Goal: Find specific page/section: Find specific page/section

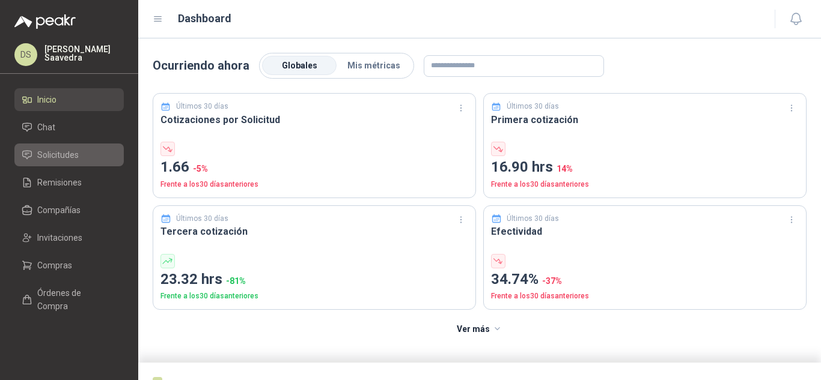
click at [56, 163] on link "Solicitudes" at bounding box center [68, 155] width 109 height 23
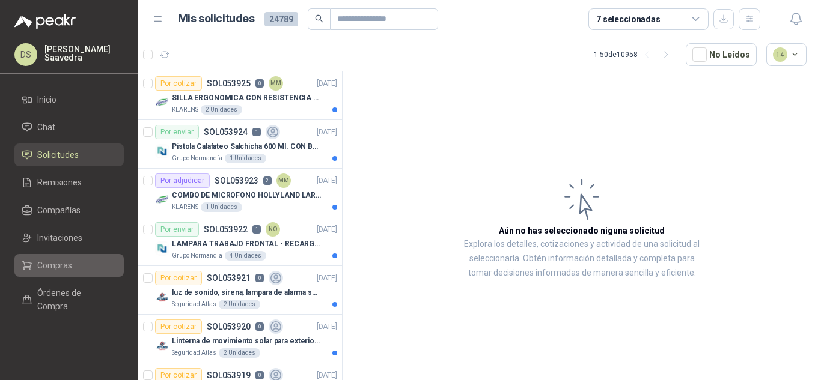
click at [48, 258] on link "Compras" at bounding box center [68, 265] width 109 height 23
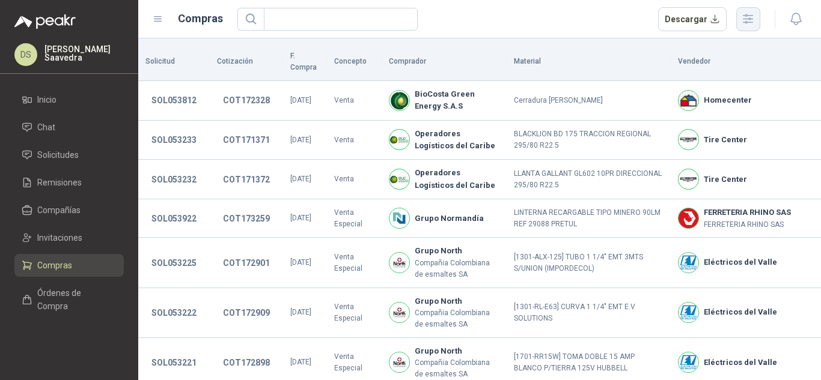
click at [746, 22] on icon "button" at bounding box center [748, 18] width 10 height 9
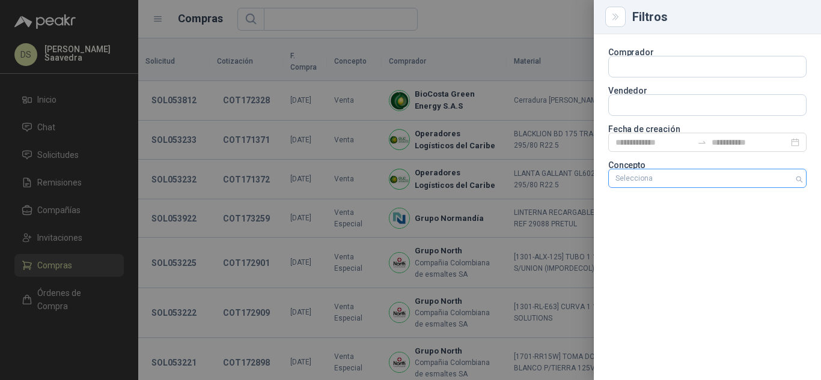
click at [693, 187] on div "Selecciona" at bounding box center [707, 178] width 198 height 19
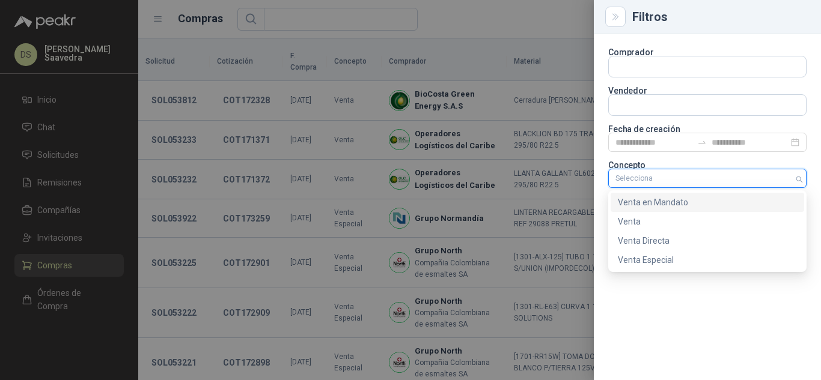
click at [670, 199] on div "Venta en Mandato" at bounding box center [707, 202] width 179 height 13
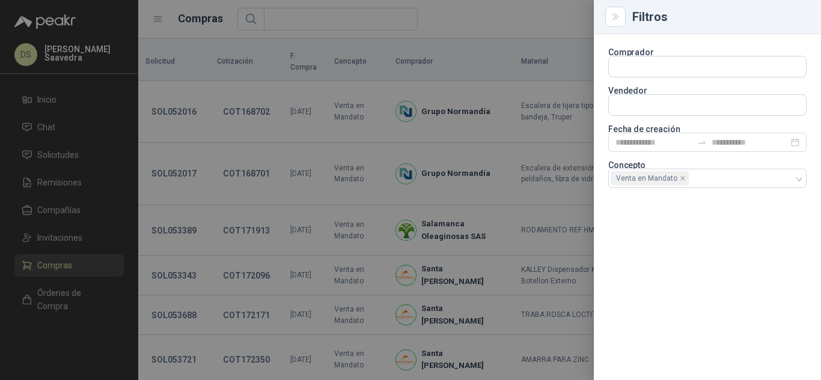
click at [484, 19] on div at bounding box center [410, 190] width 821 height 380
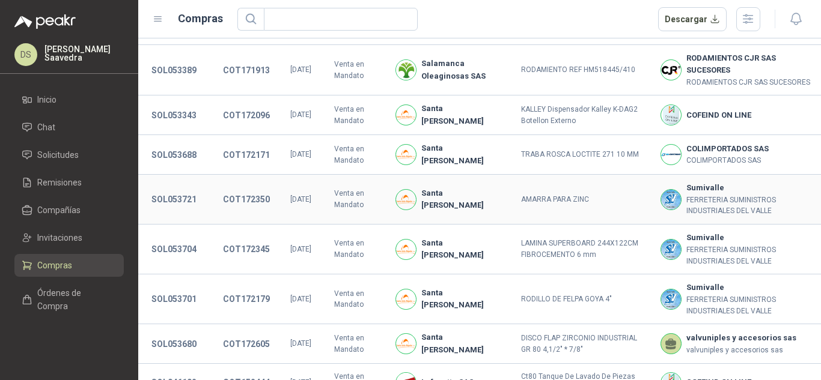
scroll to position [240, 0]
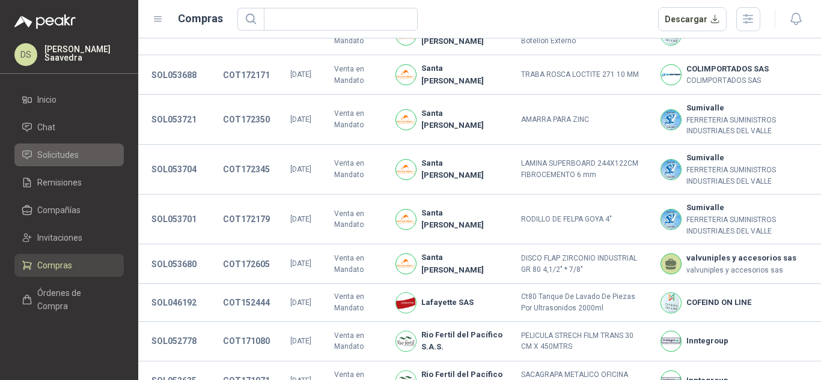
click at [42, 156] on span "Solicitudes" at bounding box center [57, 154] width 41 height 13
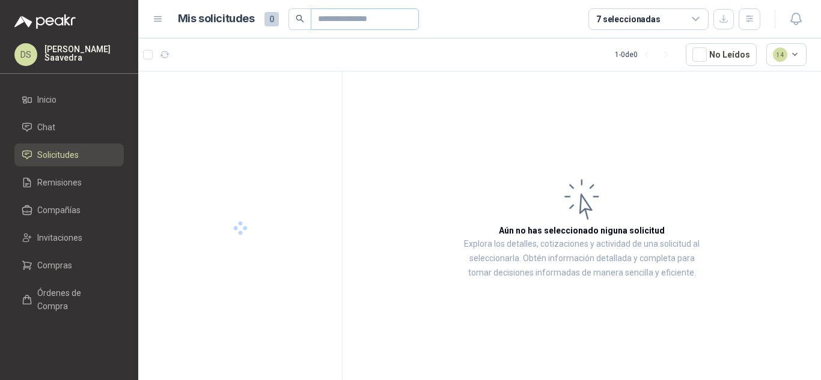
click at [334, 15] on span at bounding box center [365, 19] width 108 height 22
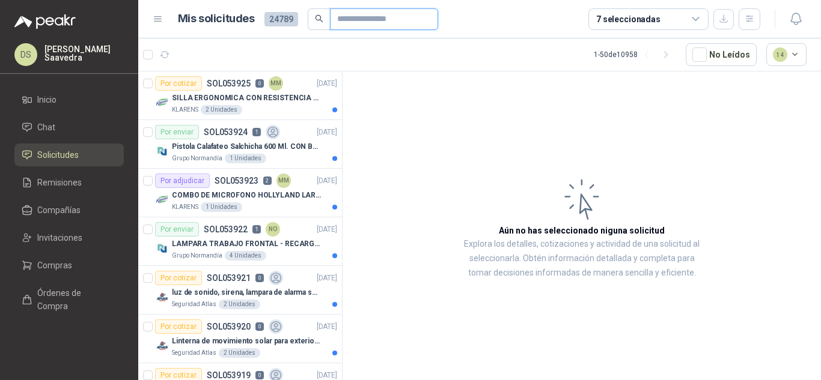
paste input "*********"
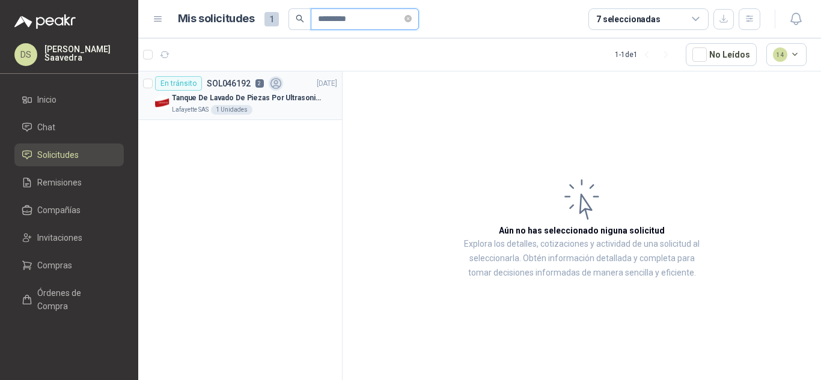
type input "*********"
click at [250, 99] on p "Tanque De Lavado De Piezas Por Ultrasonidos 2000ml CT80" at bounding box center [247, 98] width 150 height 11
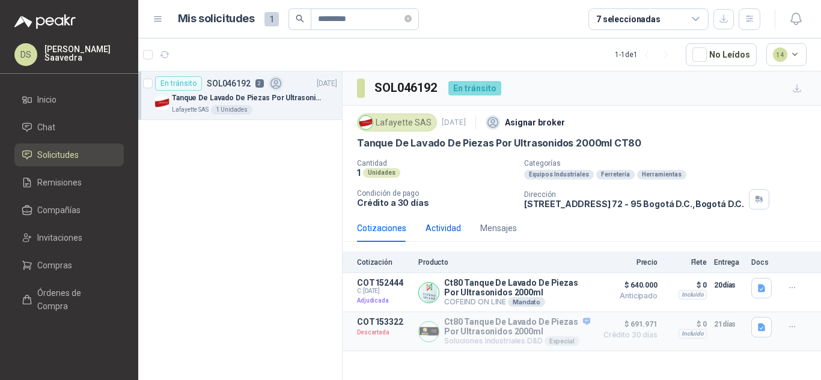
click at [440, 229] on div "Actividad" at bounding box center [442, 228] width 35 height 13
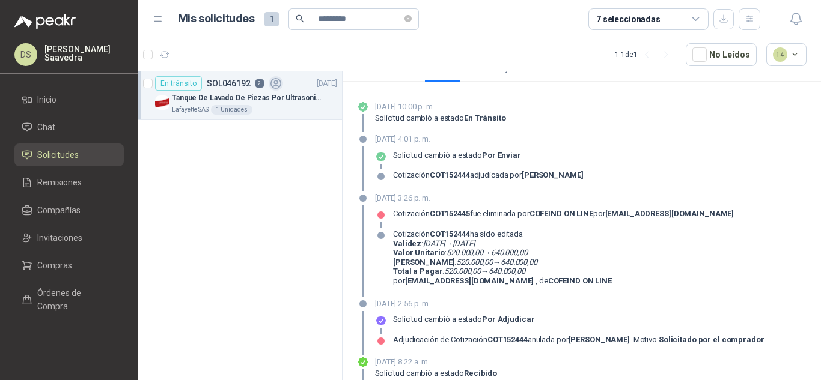
scroll to position [240, 0]
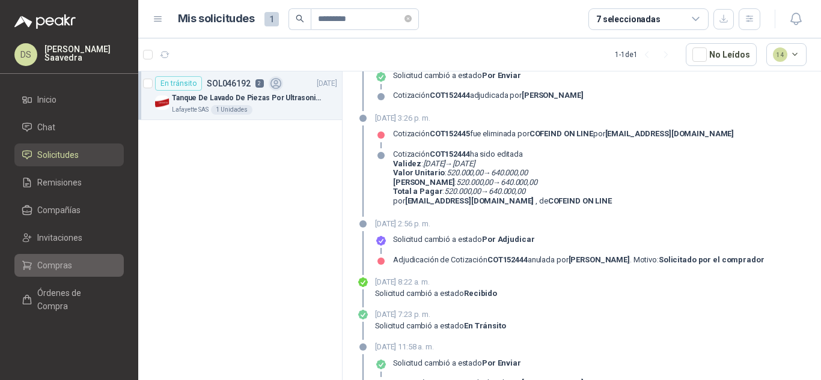
click at [90, 261] on li "Compras" at bounding box center [69, 265] width 95 height 13
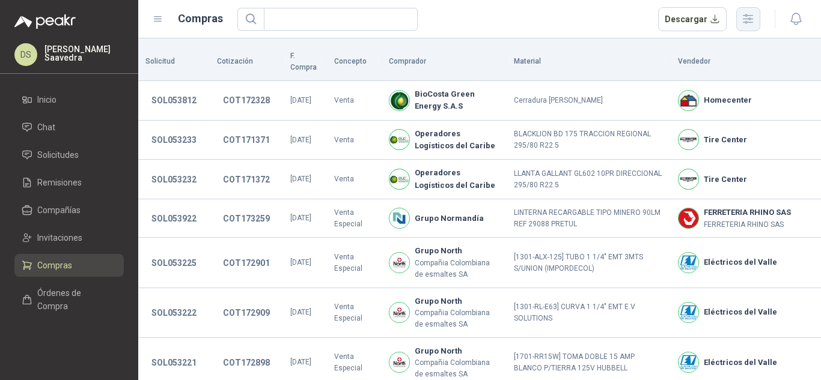
click at [747, 24] on icon "button" at bounding box center [748, 19] width 14 height 14
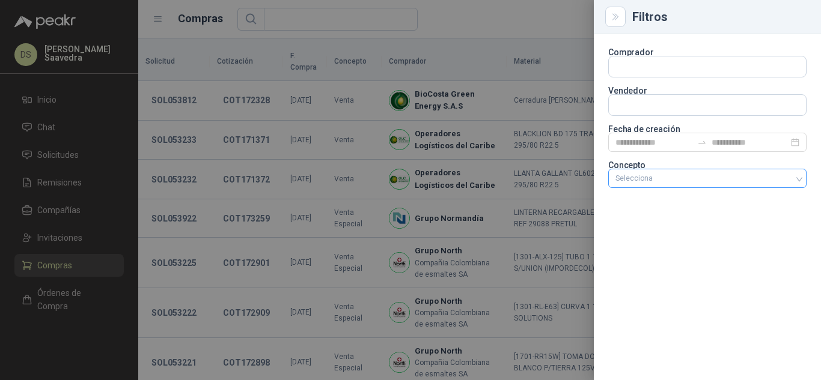
click at [676, 179] on div at bounding box center [700, 178] width 181 height 8
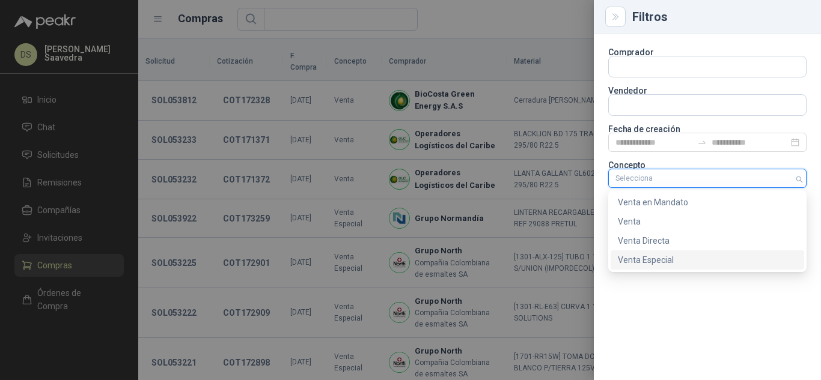
click at [673, 255] on div "Venta Especial" at bounding box center [707, 260] width 179 height 13
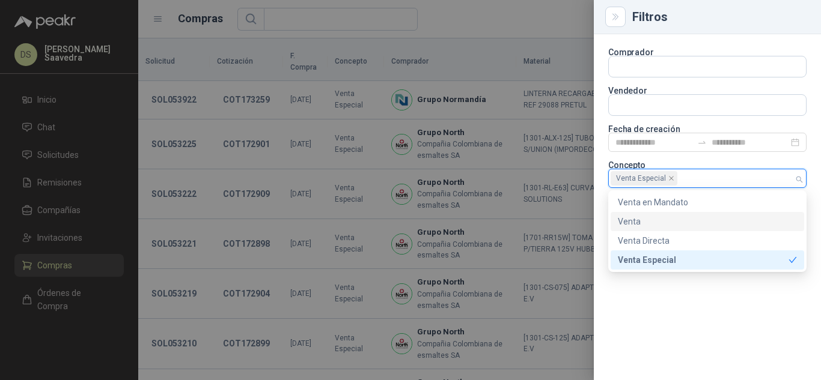
click at [488, 3] on div at bounding box center [410, 190] width 821 height 380
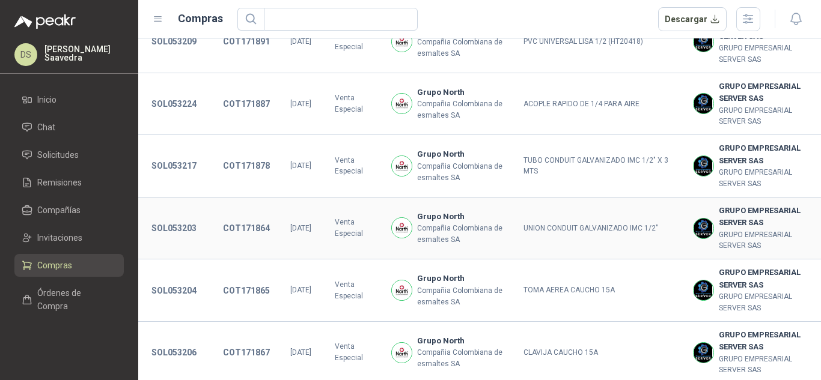
scroll to position [542, 0]
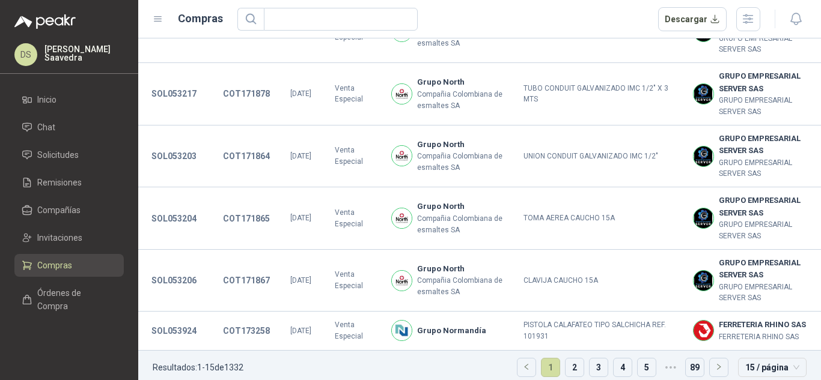
click at [571, 362] on link "2" at bounding box center [574, 368] width 18 height 18
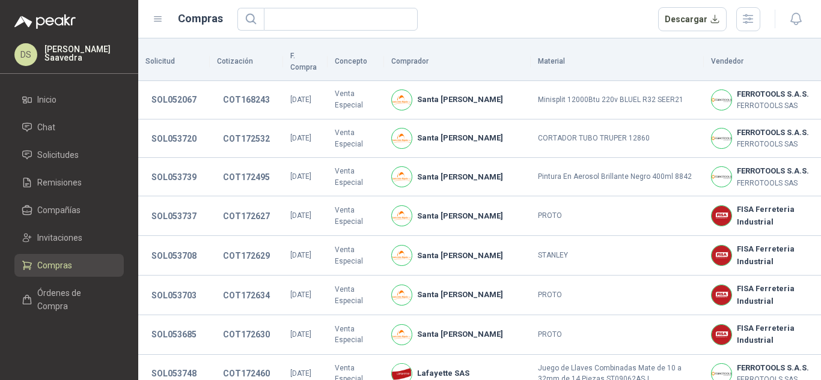
click at [749, 31] on header "Compras Descargar" at bounding box center [479, 19] width 682 height 38
click at [750, 23] on icon "button" at bounding box center [748, 18] width 10 height 9
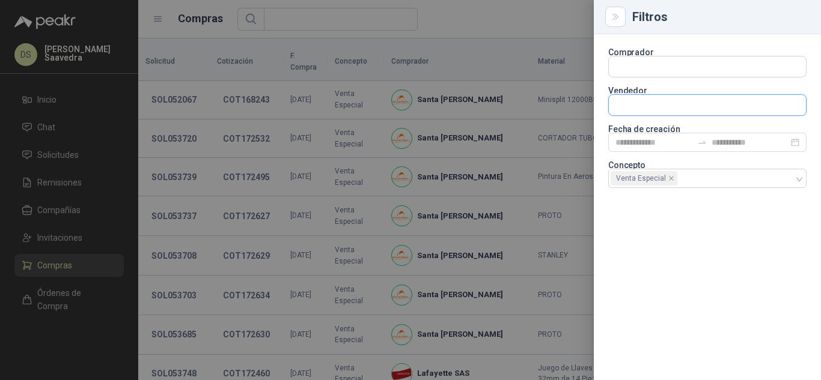
click at [645, 108] on input "text" at bounding box center [707, 105] width 197 height 20
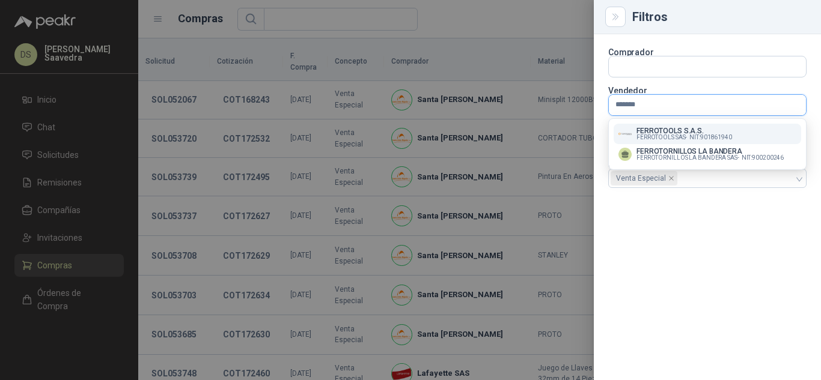
type input "*******"
click at [667, 138] on span "FERROTOOLS SAS -" at bounding box center [661, 138] width 50 height 6
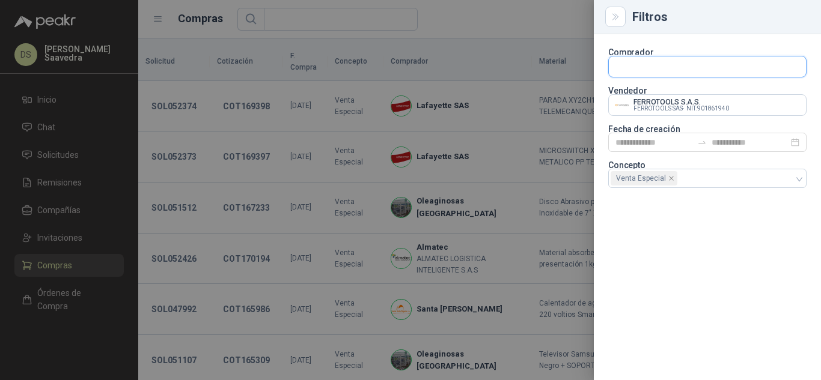
click at [673, 64] on input "text" at bounding box center [707, 66] width 197 height 20
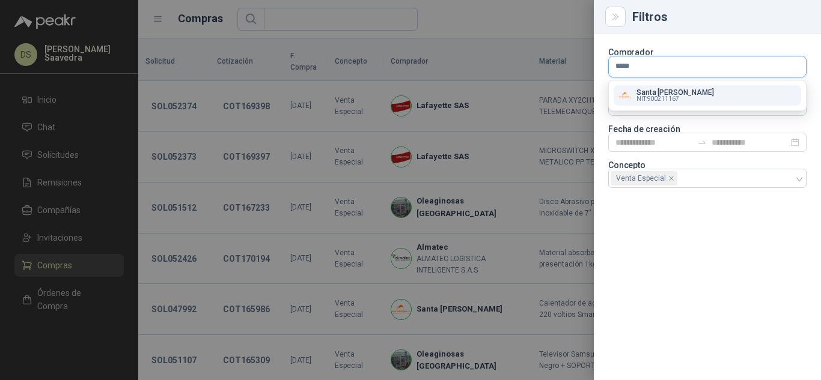
type input "*****"
drag, startPoint x: 664, startPoint y: 96, endPoint x: 610, endPoint y: 140, distance: 70.0
click at [664, 96] on span "NIT : 900211167" at bounding box center [657, 99] width 43 height 6
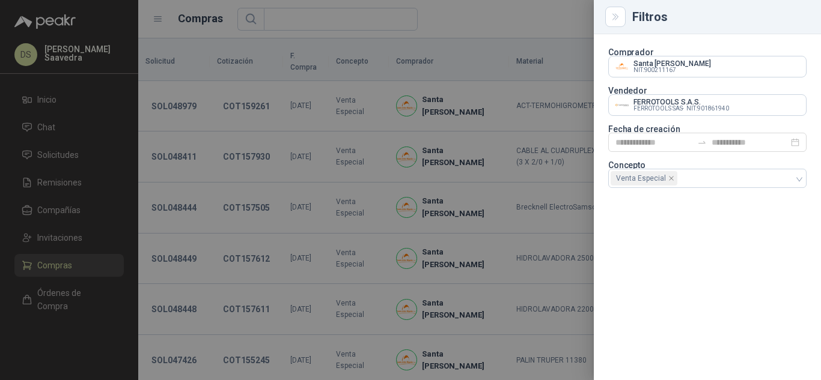
click at [524, 8] on div at bounding box center [410, 190] width 821 height 380
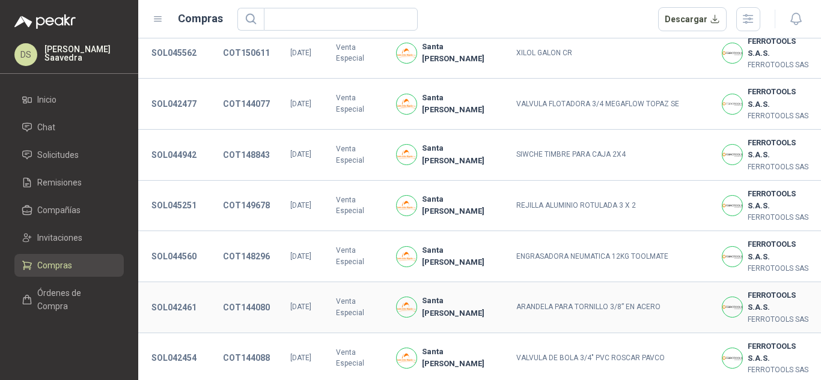
scroll to position [493, 0]
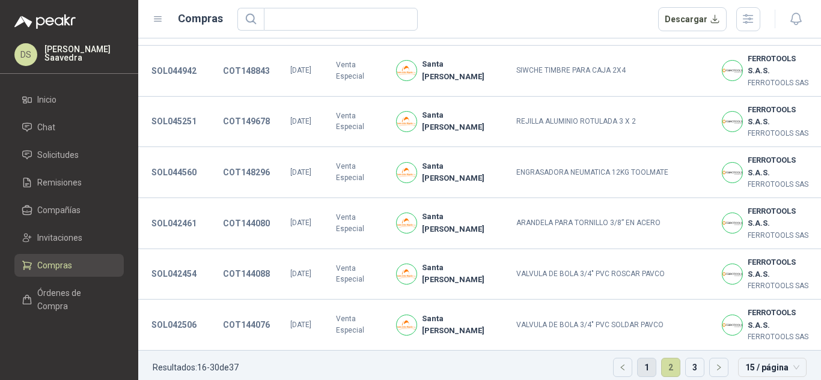
click at [639, 359] on link "1" at bounding box center [646, 368] width 18 height 18
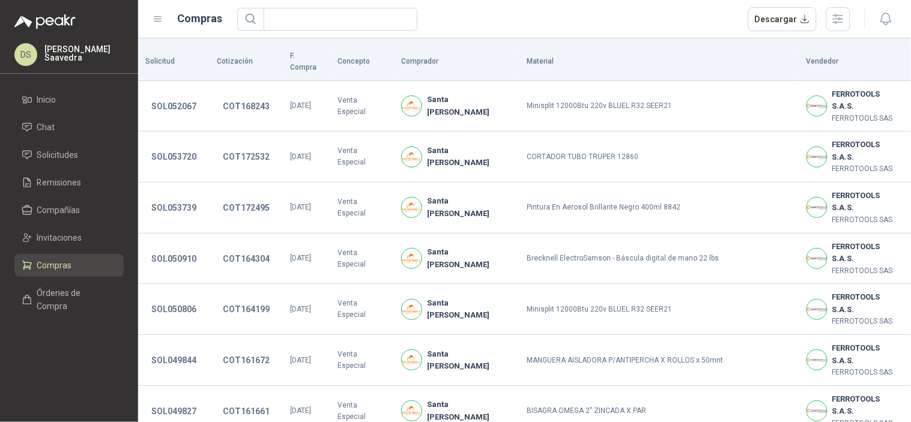
drag, startPoint x: 798, startPoint y: 0, endPoint x: 508, endPoint y: 8, distance: 290.3
click at [508, 8] on div "Descargar" at bounding box center [544, 19] width 614 height 24
